Goal: Task Accomplishment & Management: Complete application form

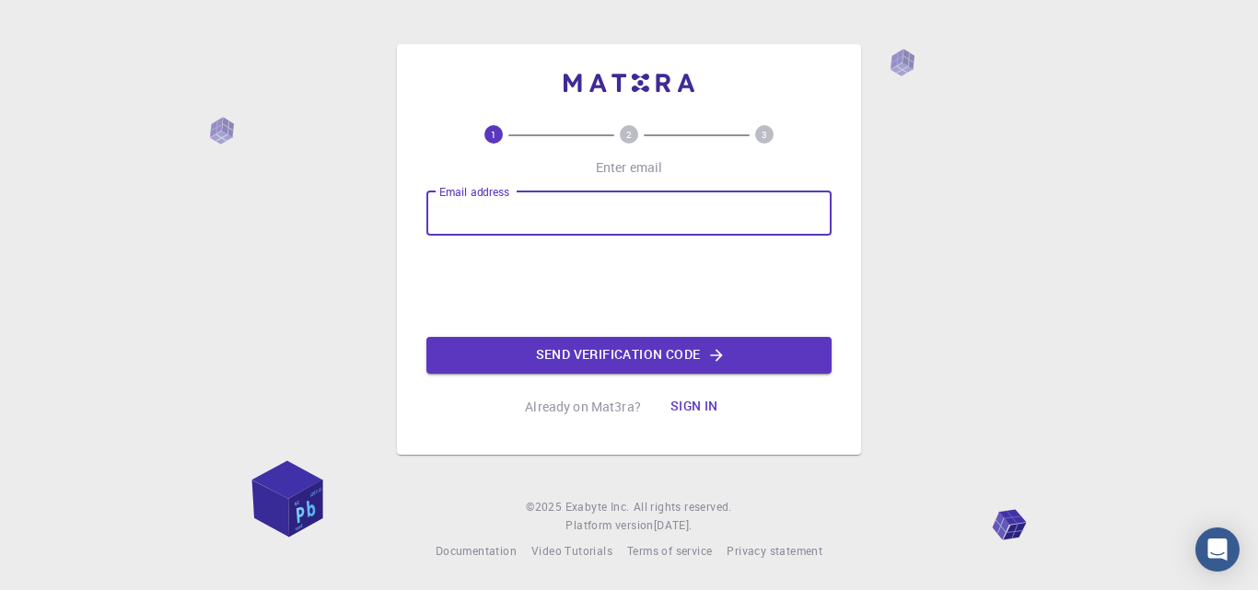
click at [609, 203] on input "Email address" at bounding box center [629, 214] width 405 height 44
type input "[EMAIL_ADDRESS][DOMAIN_NAME]"
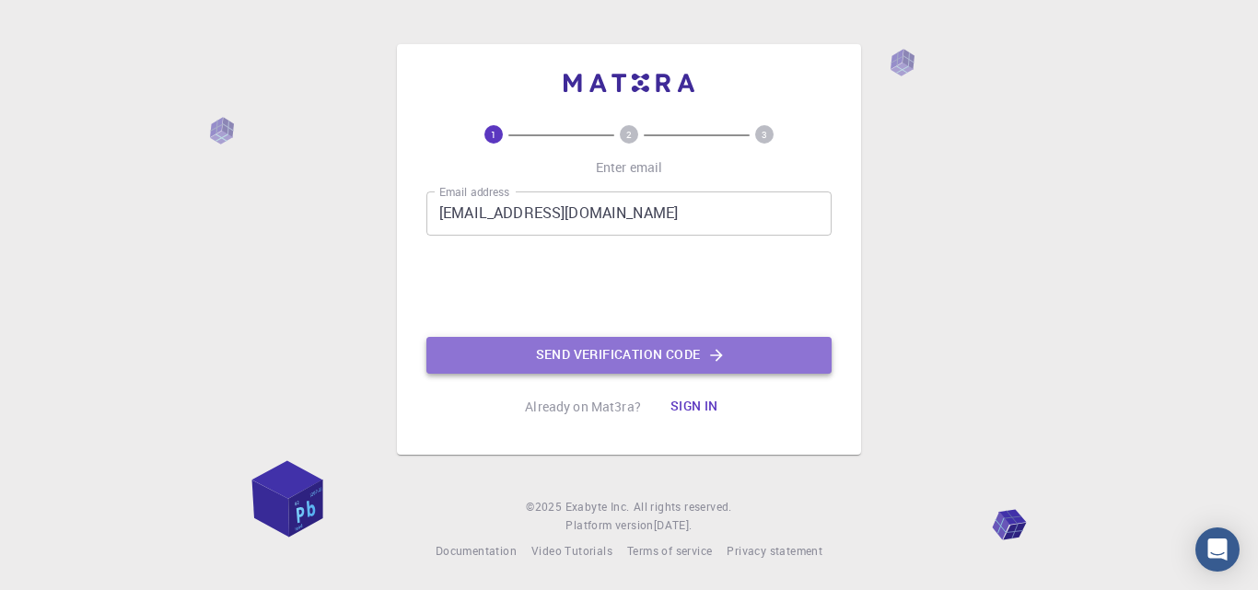
click at [633, 356] on button "Send verification code" at bounding box center [629, 355] width 405 height 37
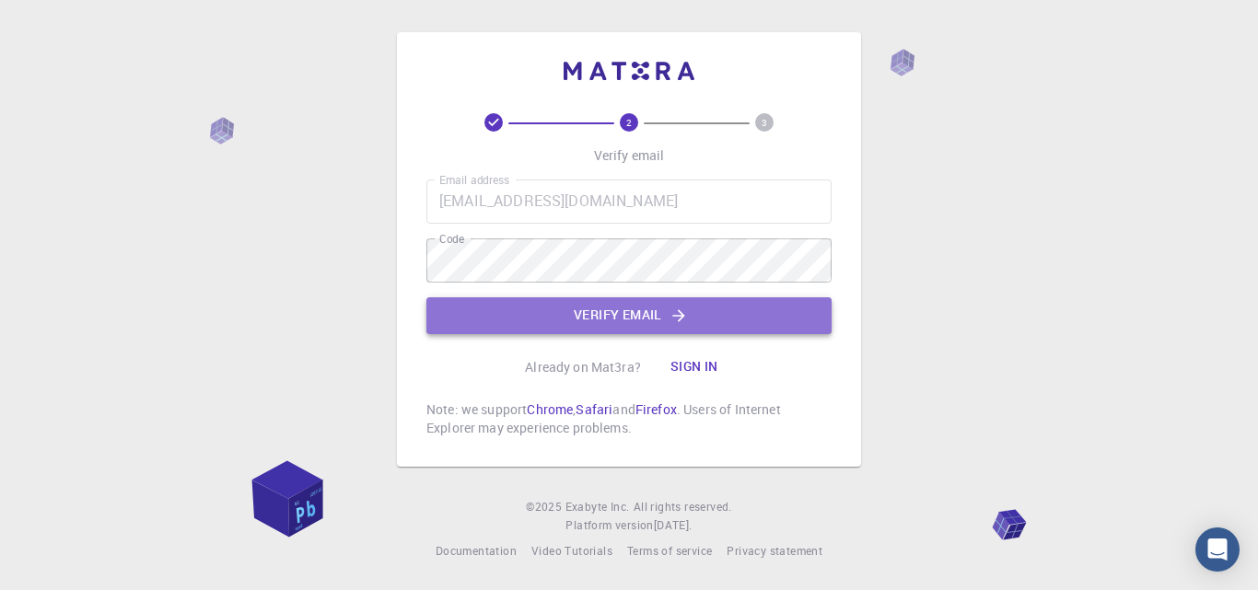
click at [619, 321] on button "Verify email" at bounding box center [629, 316] width 405 height 37
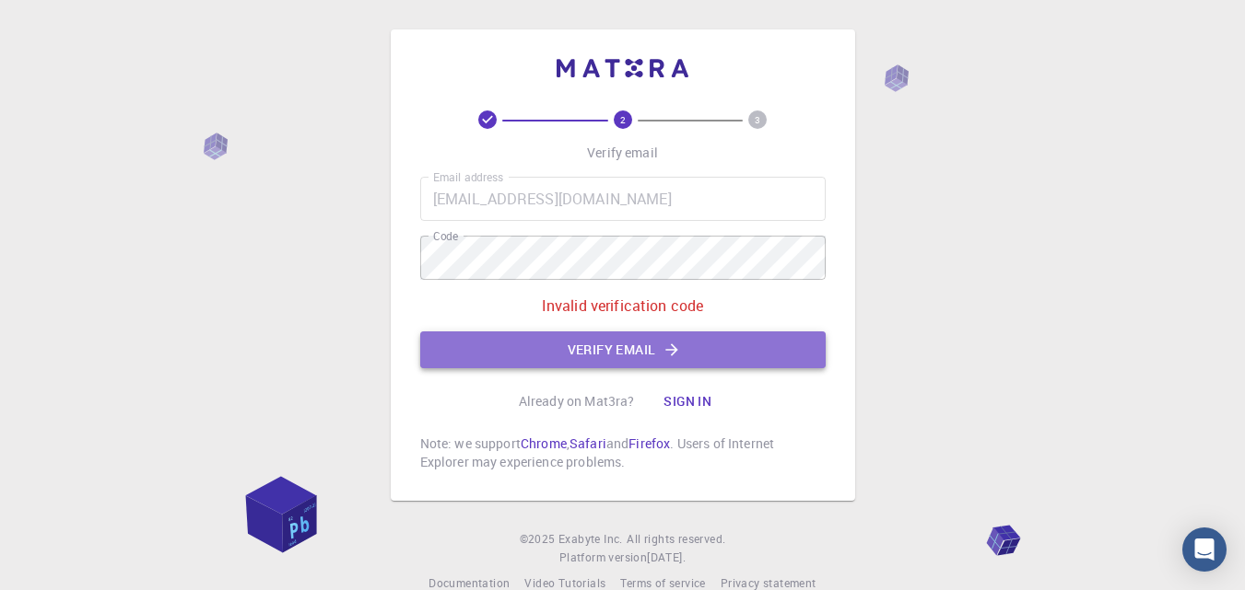
click at [652, 356] on button "Verify email" at bounding box center [622, 350] width 405 height 37
click at [636, 352] on button "Verify email" at bounding box center [622, 350] width 405 height 37
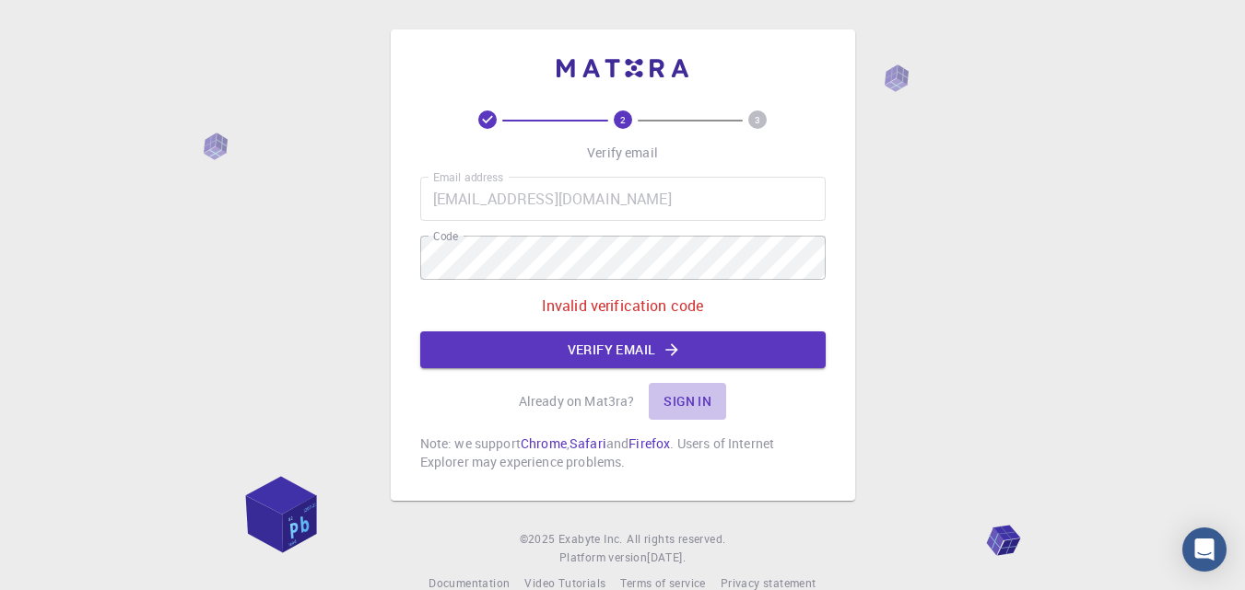
click at [688, 403] on button "Sign in" at bounding box center [687, 401] width 77 height 37
